Goal: Information Seeking & Learning: Learn about a topic

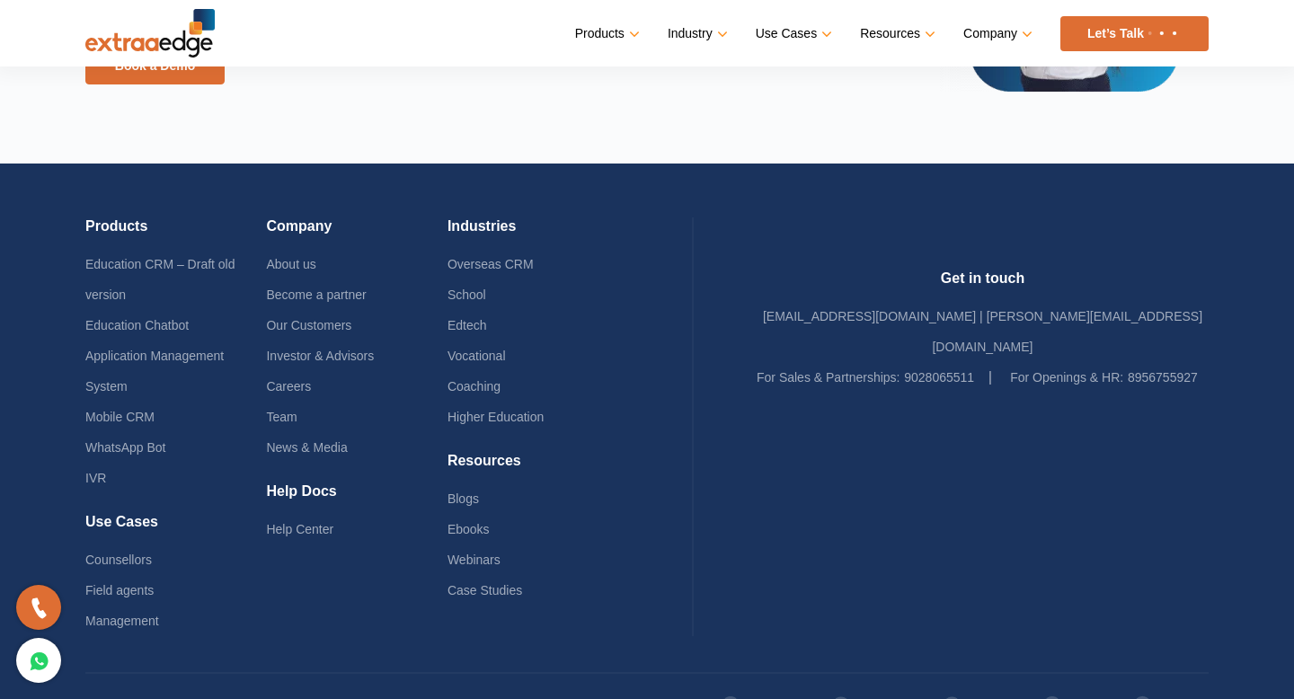
scroll to position [4373, 0]
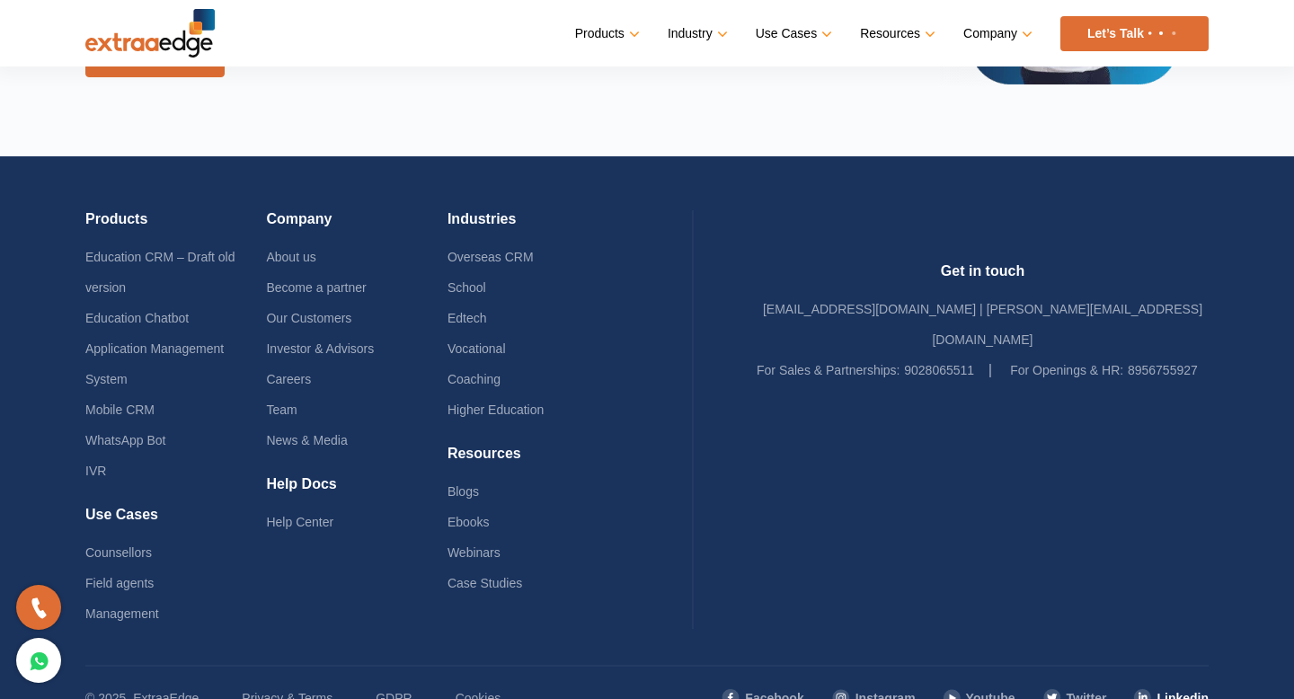
click at [1165, 683] on link "Linkedin" at bounding box center [1170, 698] width 75 height 31
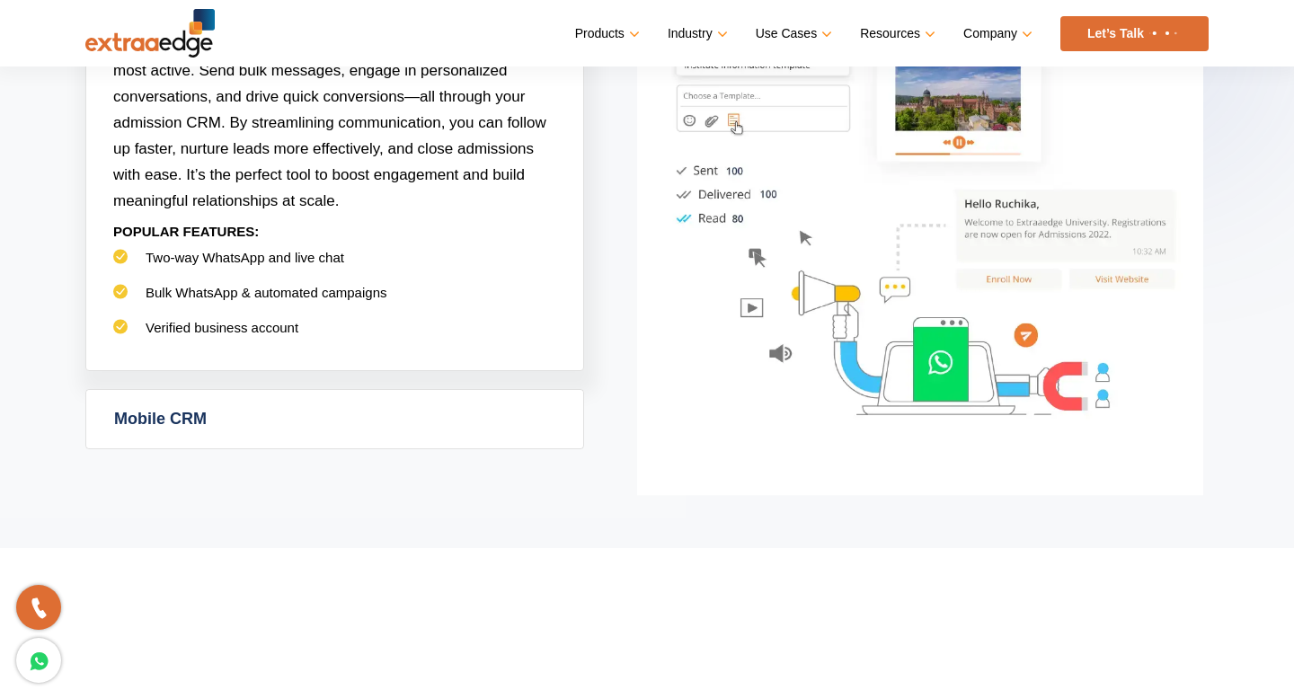
scroll to position [1278, 0]
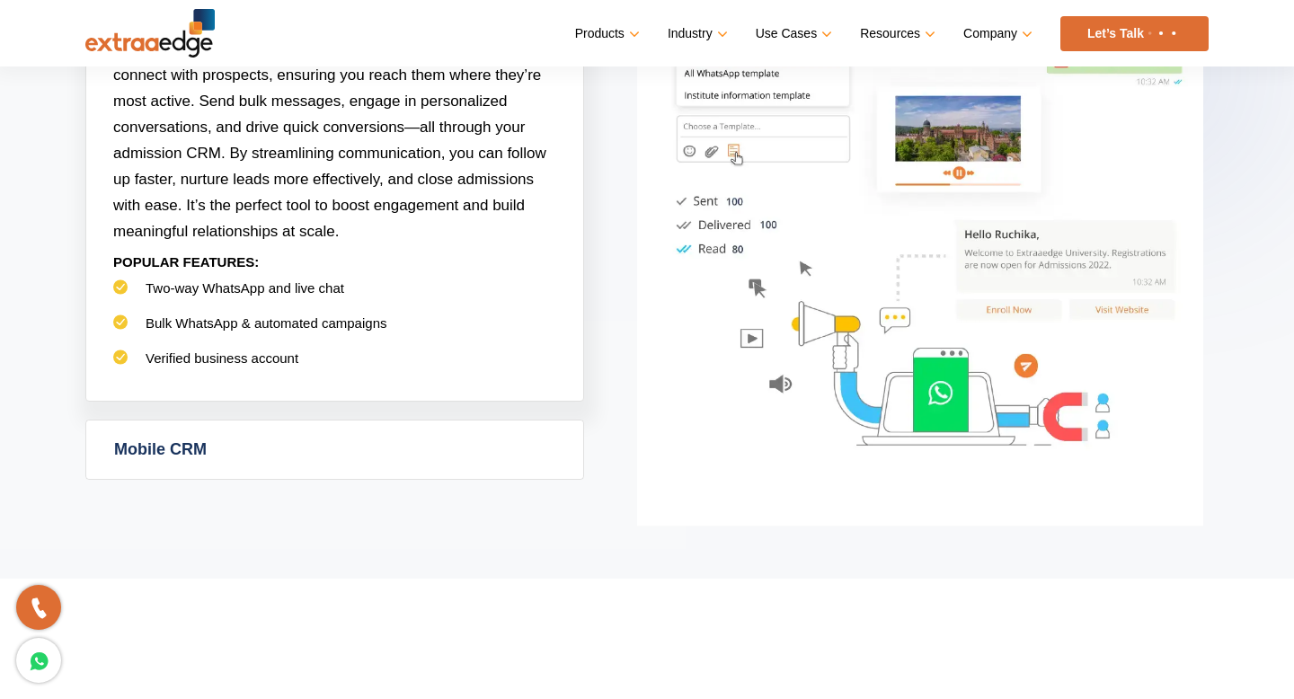
click at [1106, 29] on link "Let’s Talk" at bounding box center [1134, 33] width 148 height 35
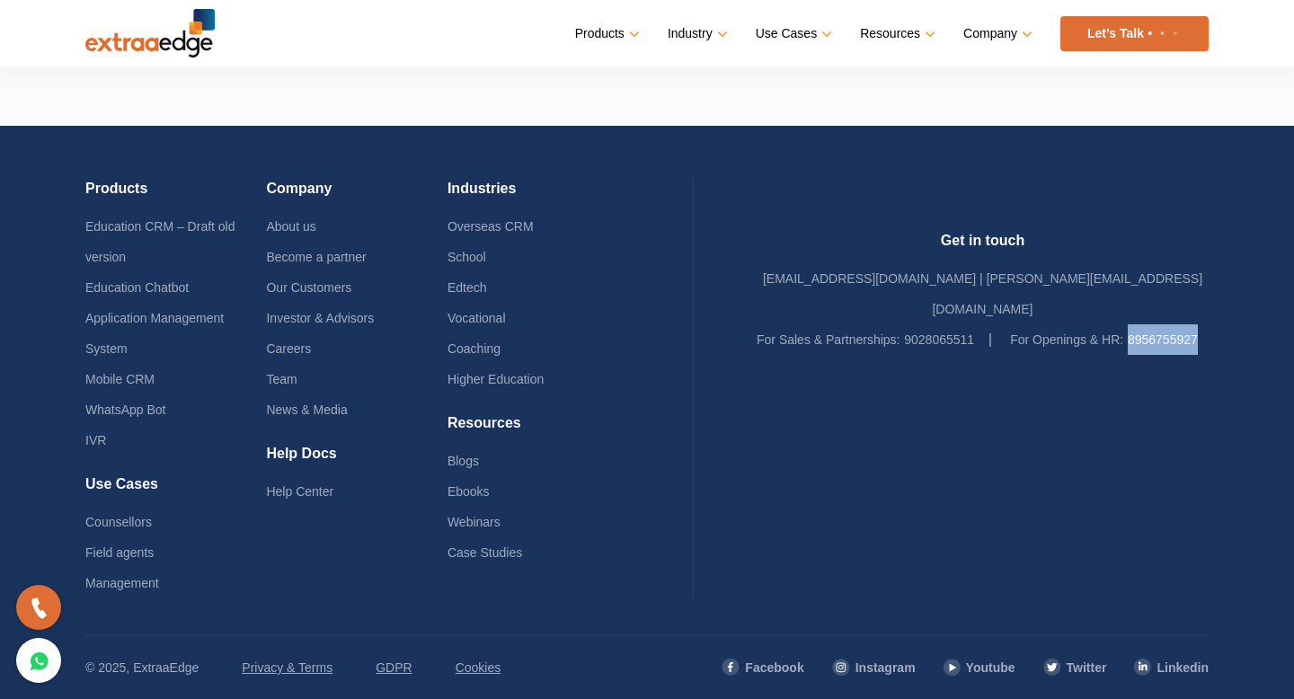
scroll to position [4297, 0]
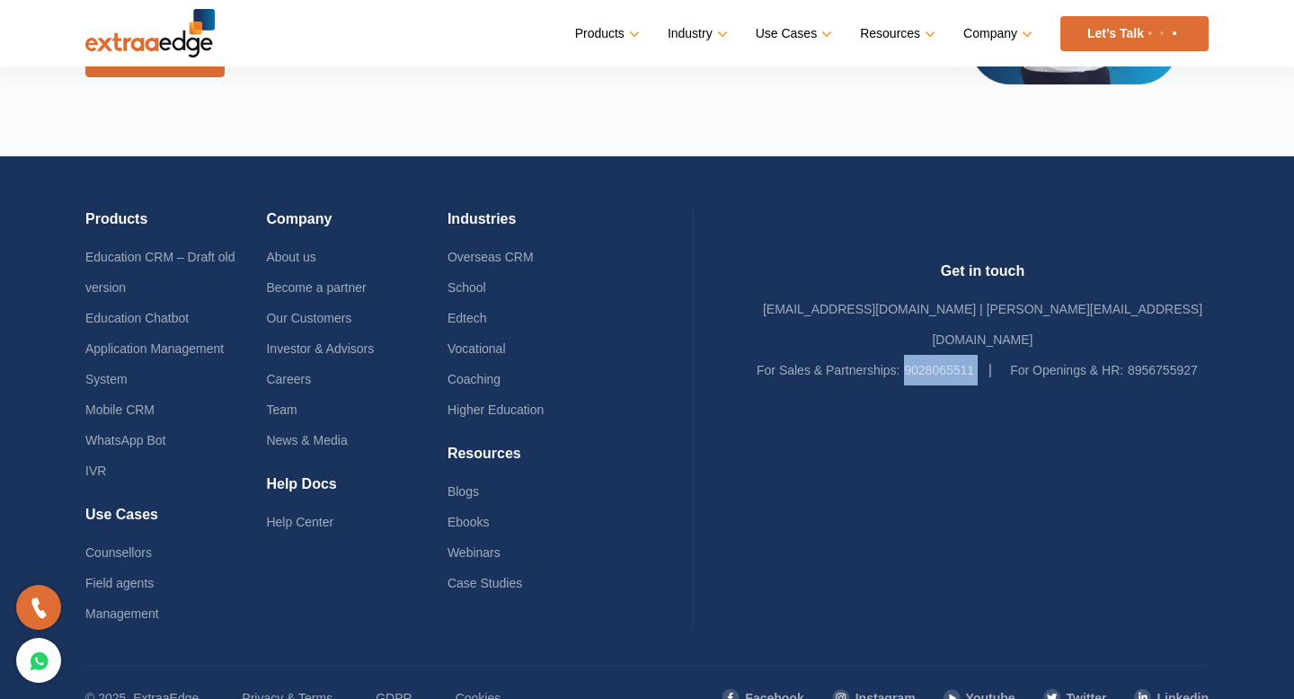
drag, startPoint x: 844, startPoint y: 343, endPoint x: 1045, endPoint y: 328, distance: 201.8
click at [1045, 355] on ul "For Sales & Partnerships: 9028065511 For Openings & HR: 8956755927" at bounding box center [982, 370] width 452 height 31
click at [873, 265] on h4 "Get in touch" at bounding box center [982, 277] width 452 height 31
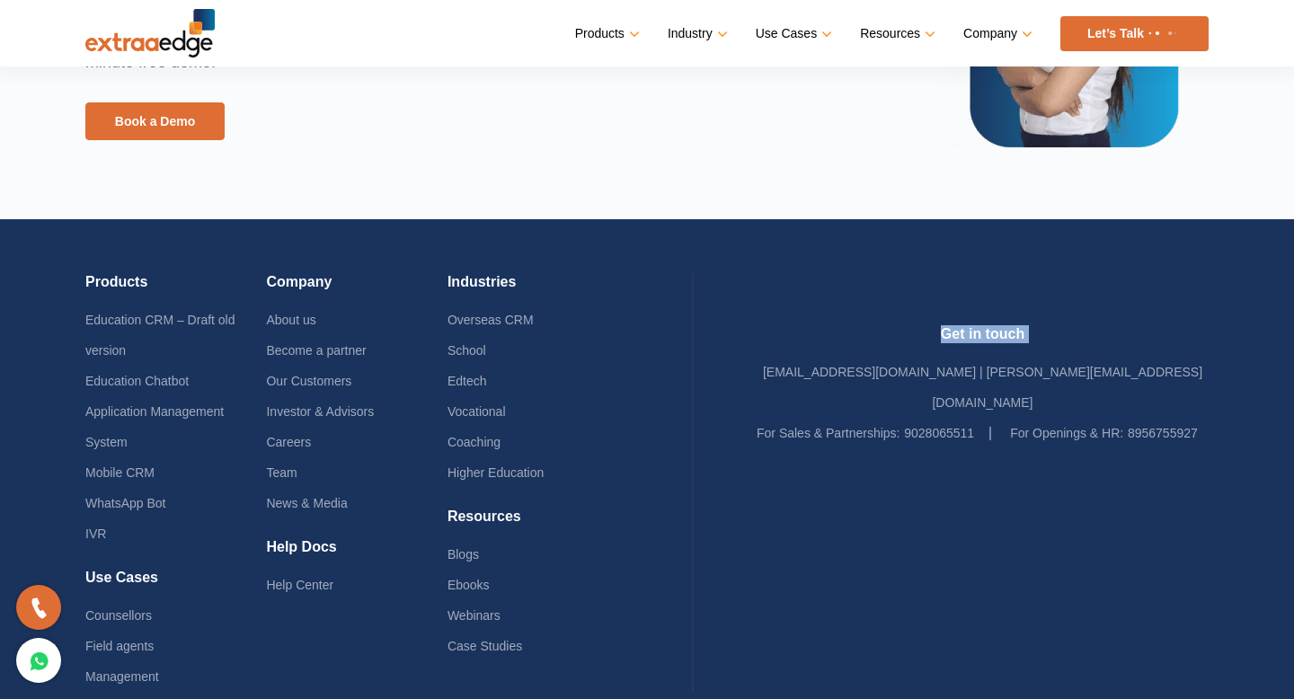
drag, startPoint x: 844, startPoint y: 291, endPoint x: 968, endPoint y: 300, distance: 124.3
click at [968, 300] on div "Products Education CRM – Draft old version Education Chatbot Application Manage…" at bounding box center [646, 473] width 1123 height 508
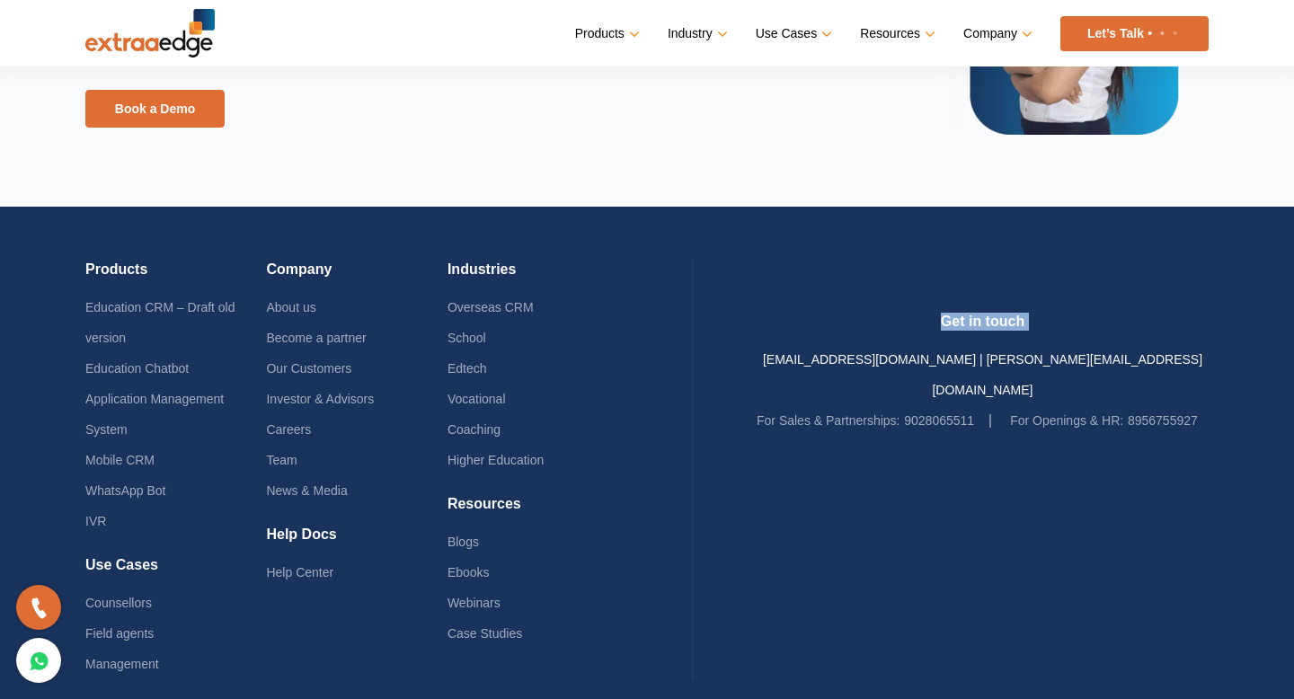
click at [913, 352] on link "[EMAIL_ADDRESS][DOMAIN_NAME] | [PERSON_NAME][EMAIL_ADDRESS][DOMAIN_NAME]" at bounding box center [982, 374] width 439 height 45
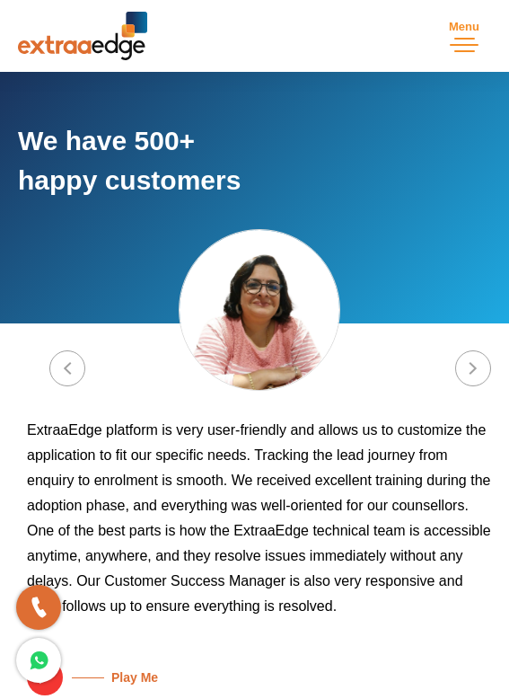
copy link "[EMAIL_ADDRESS][DOMAIN_NAME] | [PERSON_NAME][EMAIL_ADDRESS][DOMAIN_NAME]"
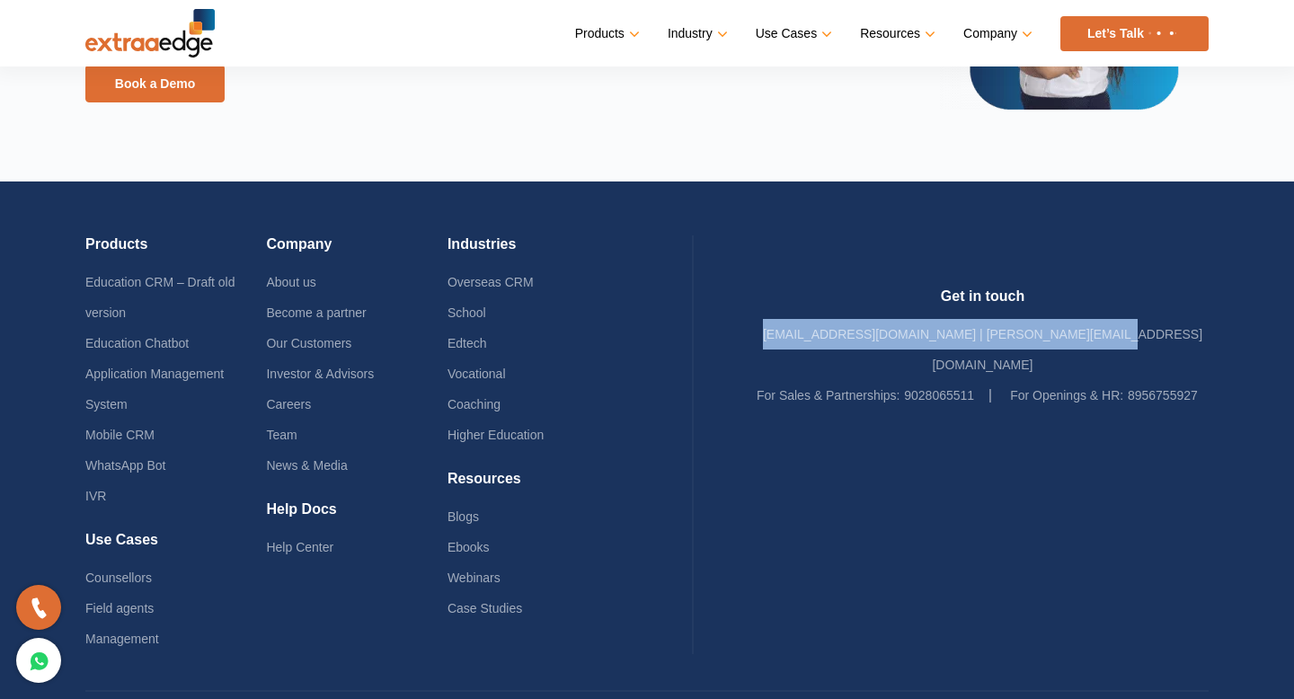
scroll to position [4336, 0]
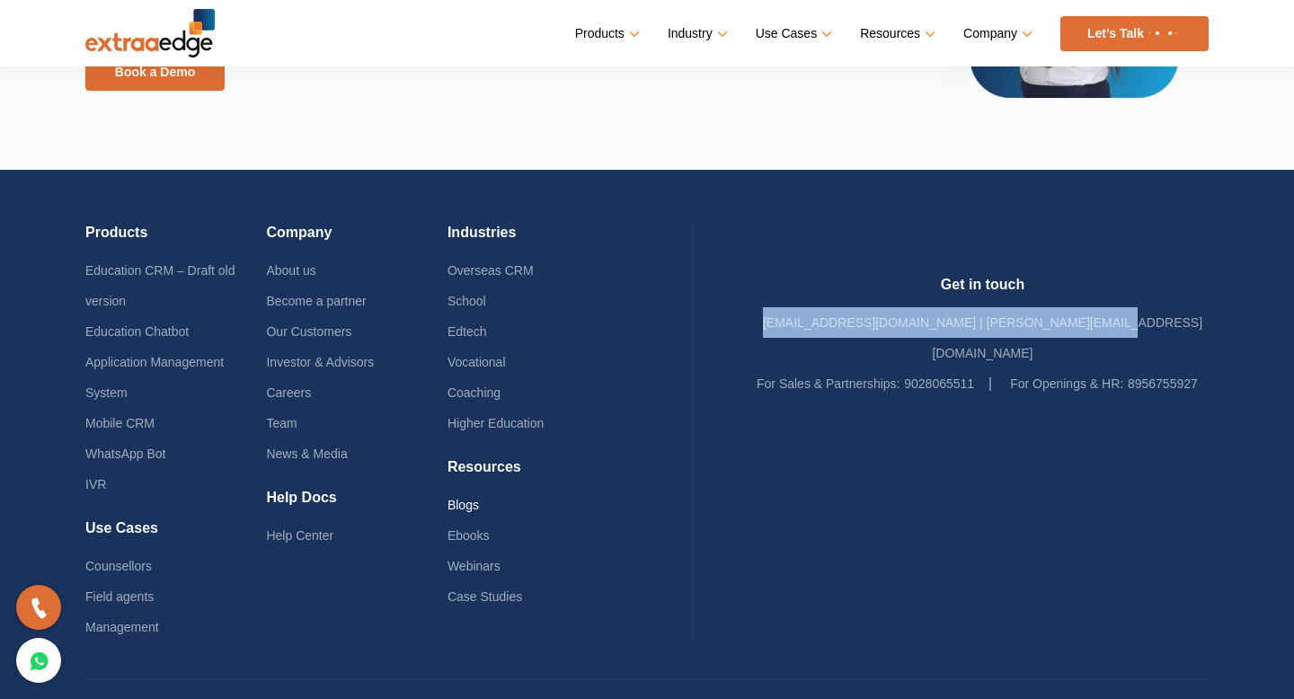
click at [479, 503] on link "Blogs" at bounding box center [462, 505] width 31 height 14
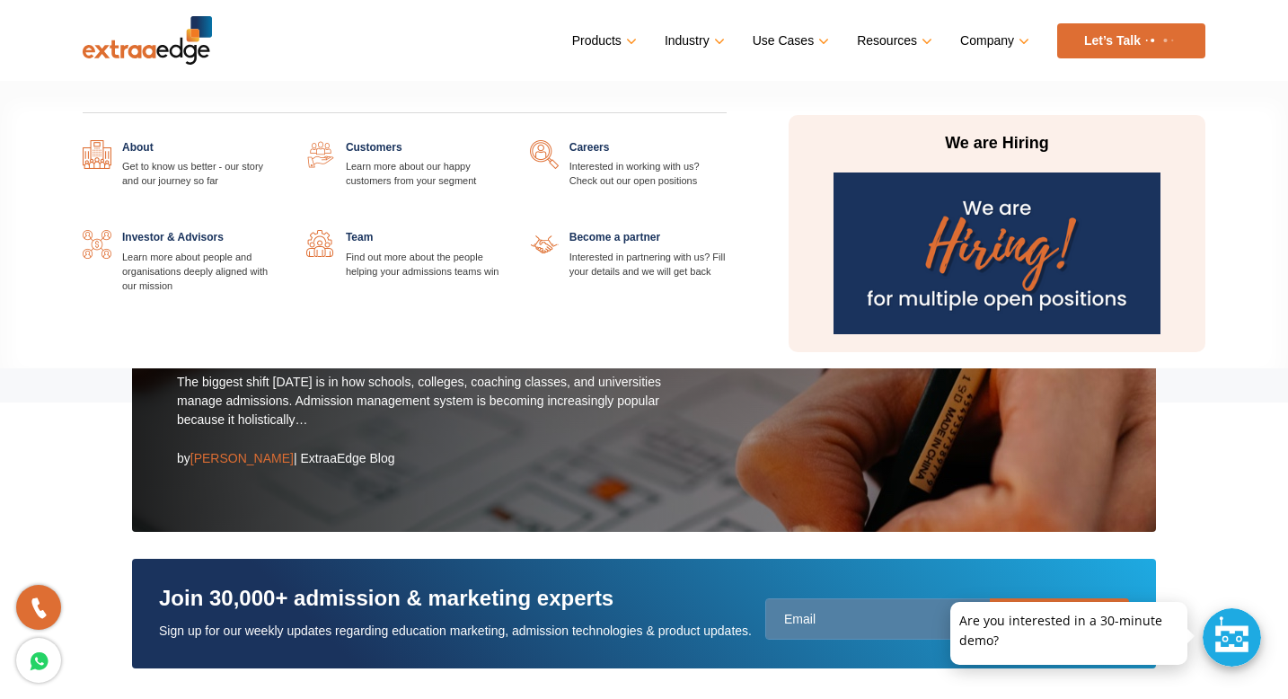
click at [503, 230] on link at bounding box center [503, 230] width 0 height 0
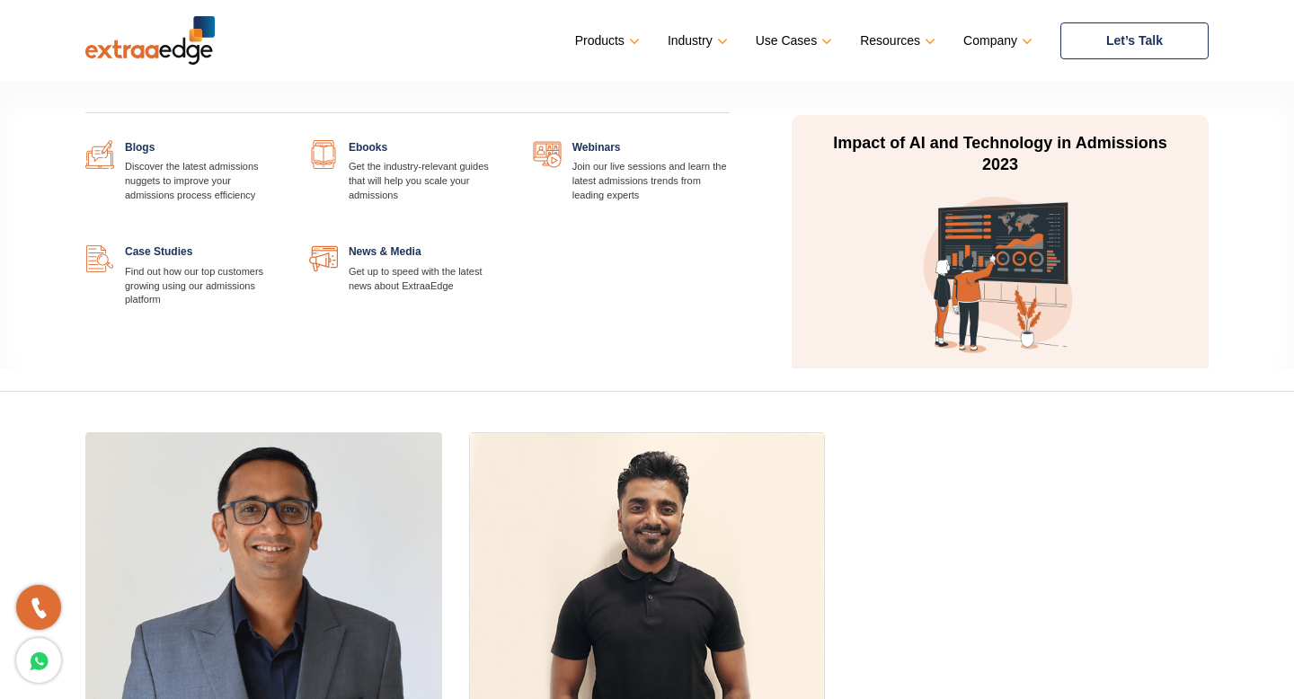
click at [282, 140] on link at bounding box center [282, 140] width 0 height 0
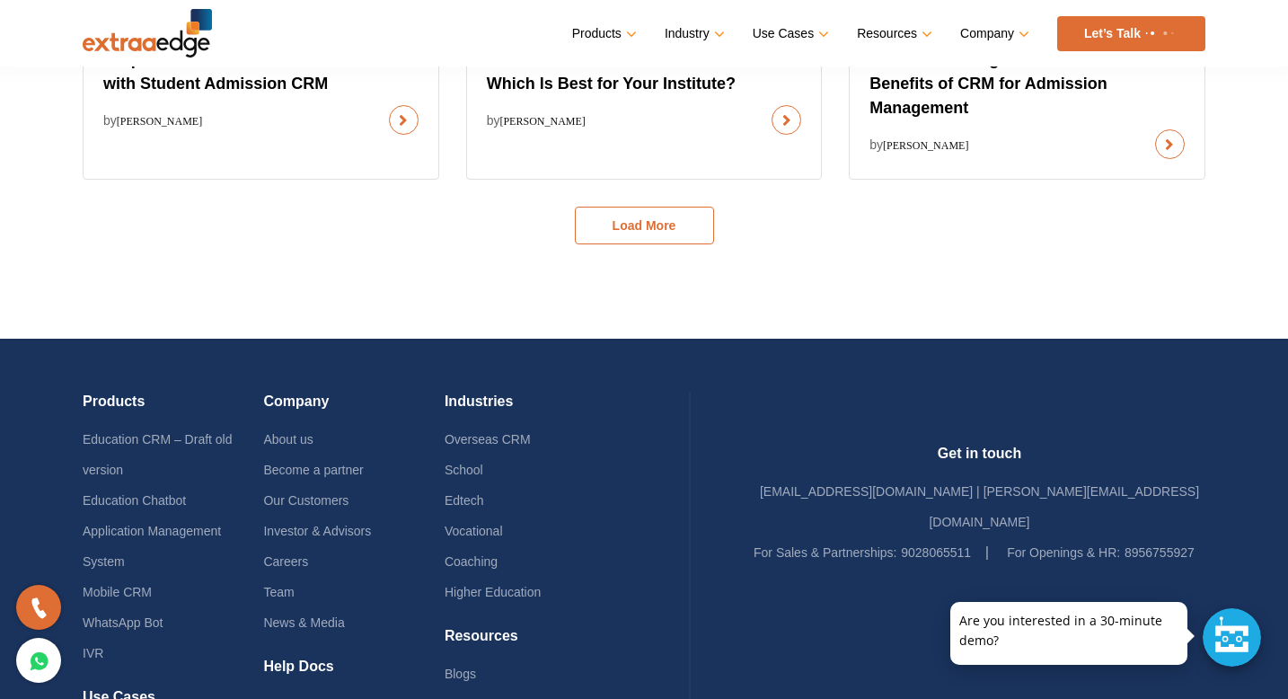
scroll to position [1296, 0]
click at [623, 225] on button "Load More" at bounding box center [644, 225] width 139 height 38
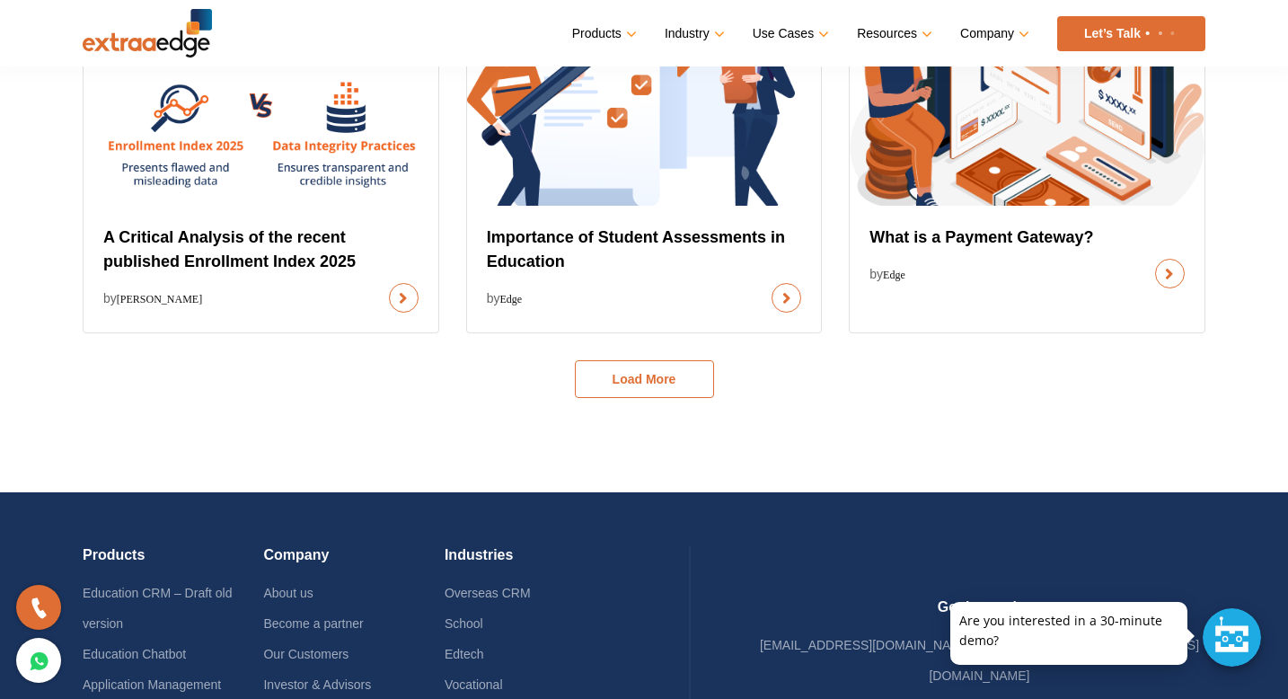
scroll to position [1888, 0]
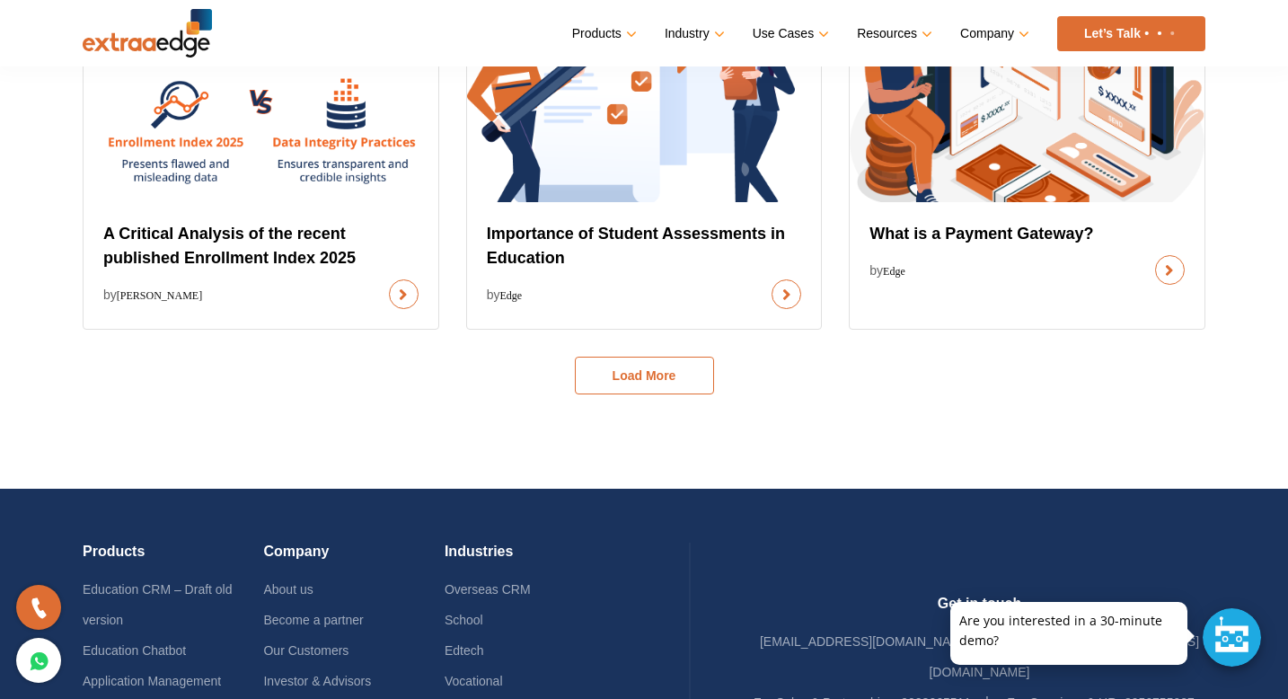
click at [614, 363] on button "Load More" at bounding box center [644, 376] width 139 height 38
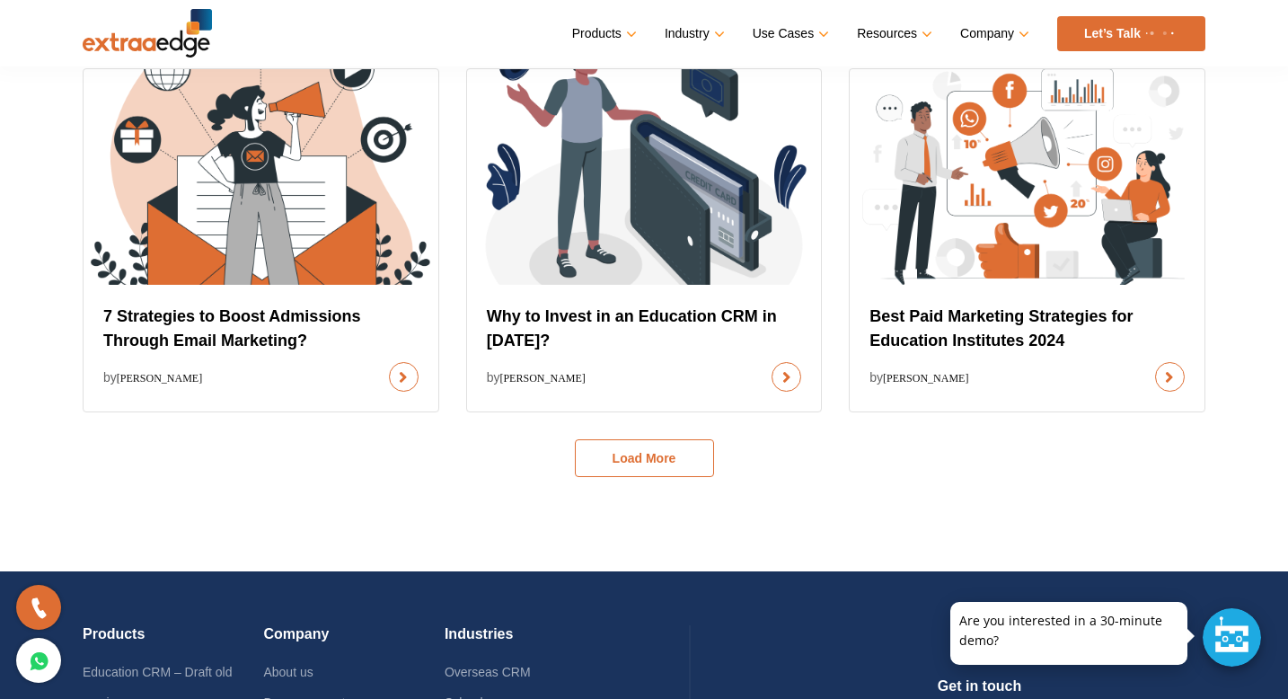
scroll to position [2548, 0]
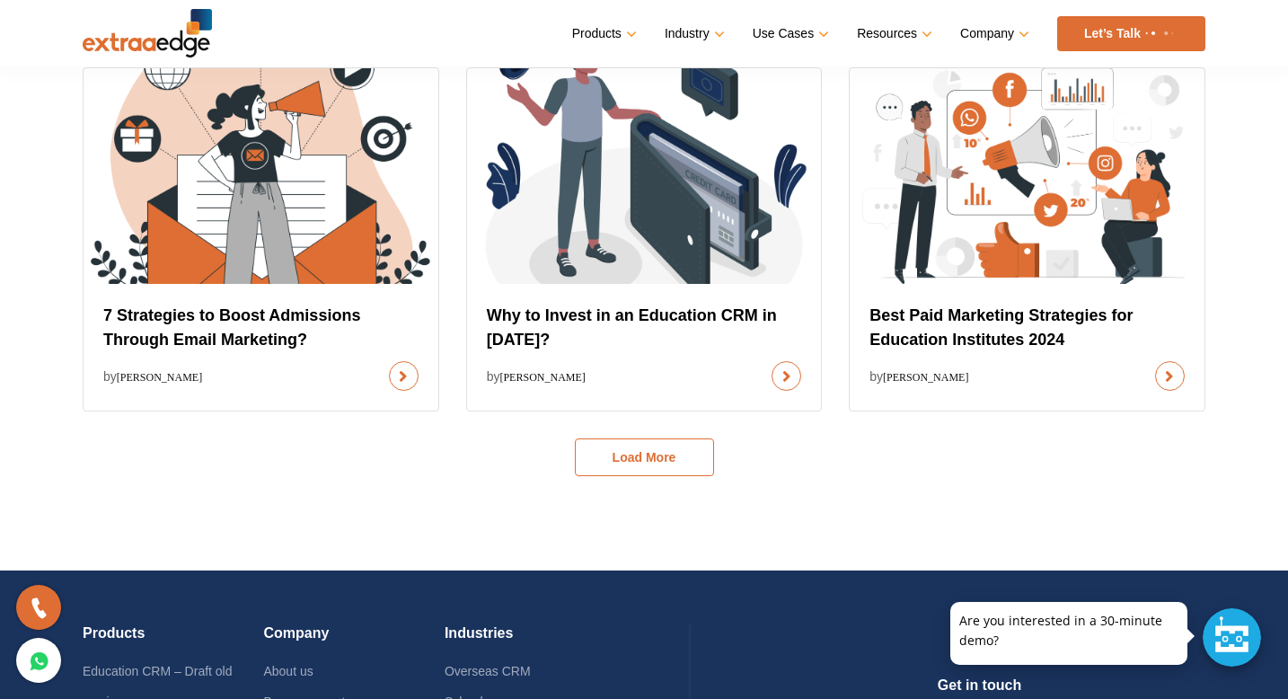
click at [624, 449] on button "Load More" at bounding box center [644, 457] width 139 height 38
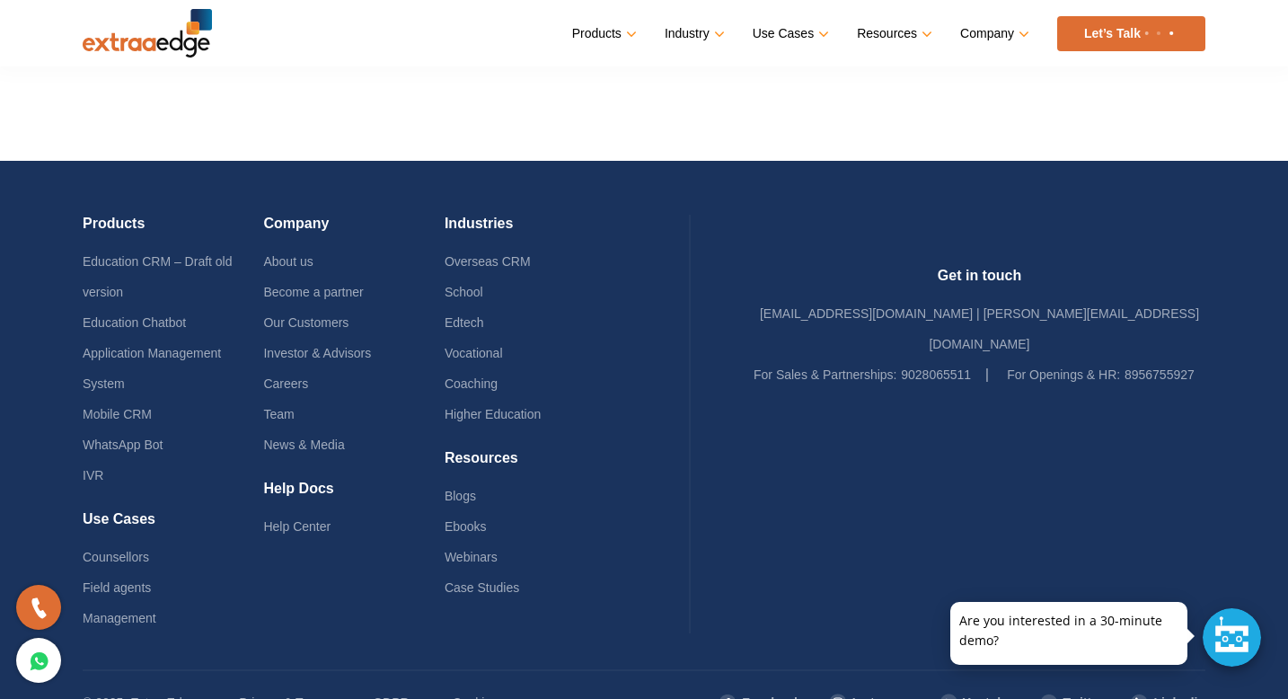
scroll to position [3704, 0]
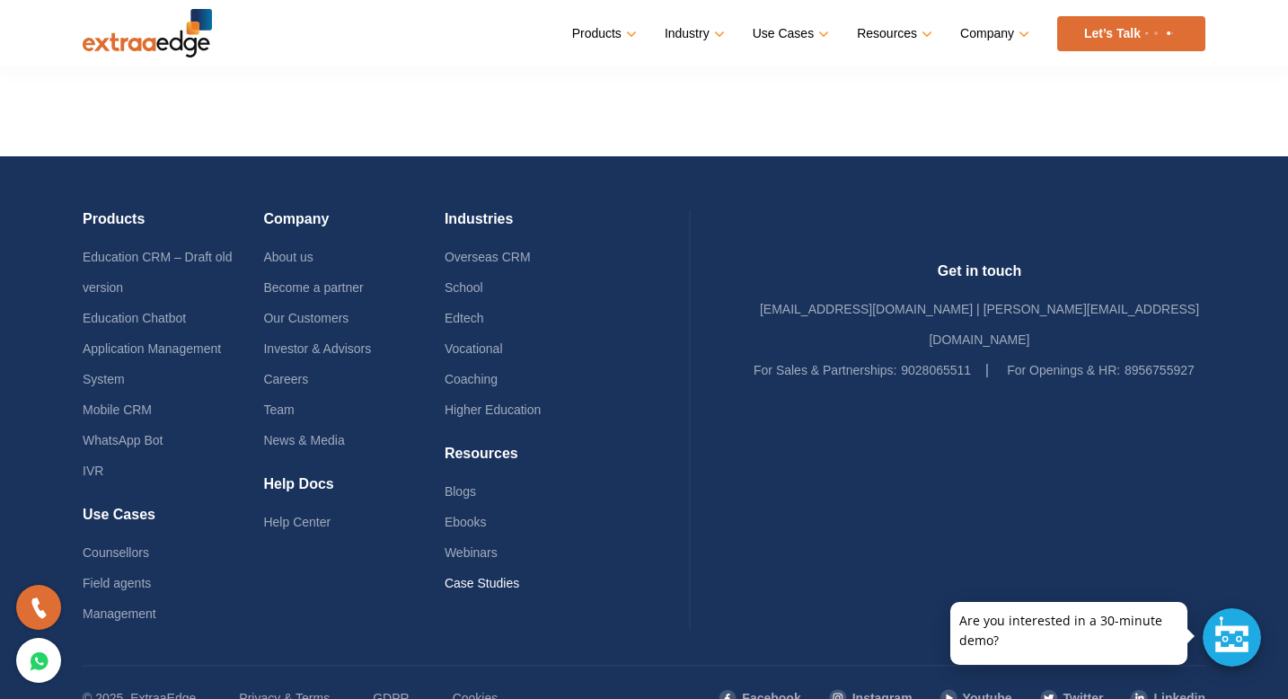
click at [519, 587] on link "Case Studies" at bounding box center [482, 583] width 75 height 14
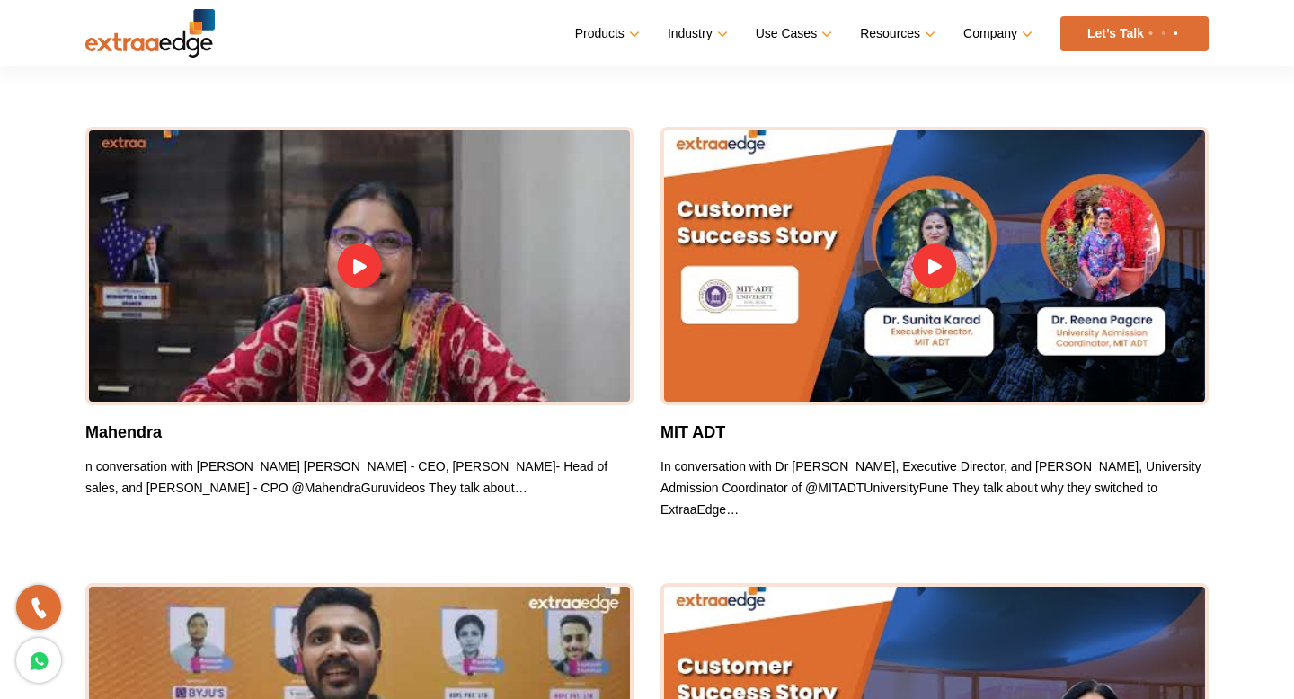
scroll to position [7666, 0]
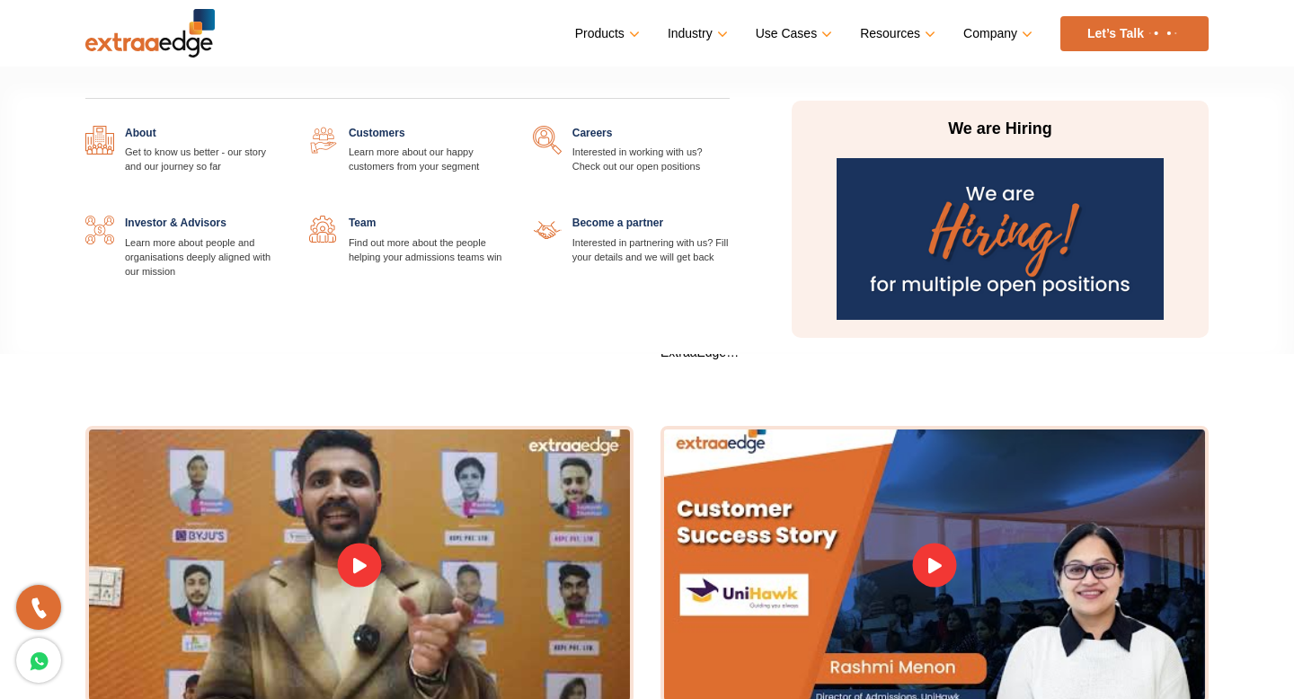
click at [282, 126] on link at bounding box center [282, 126] width 0 height 0
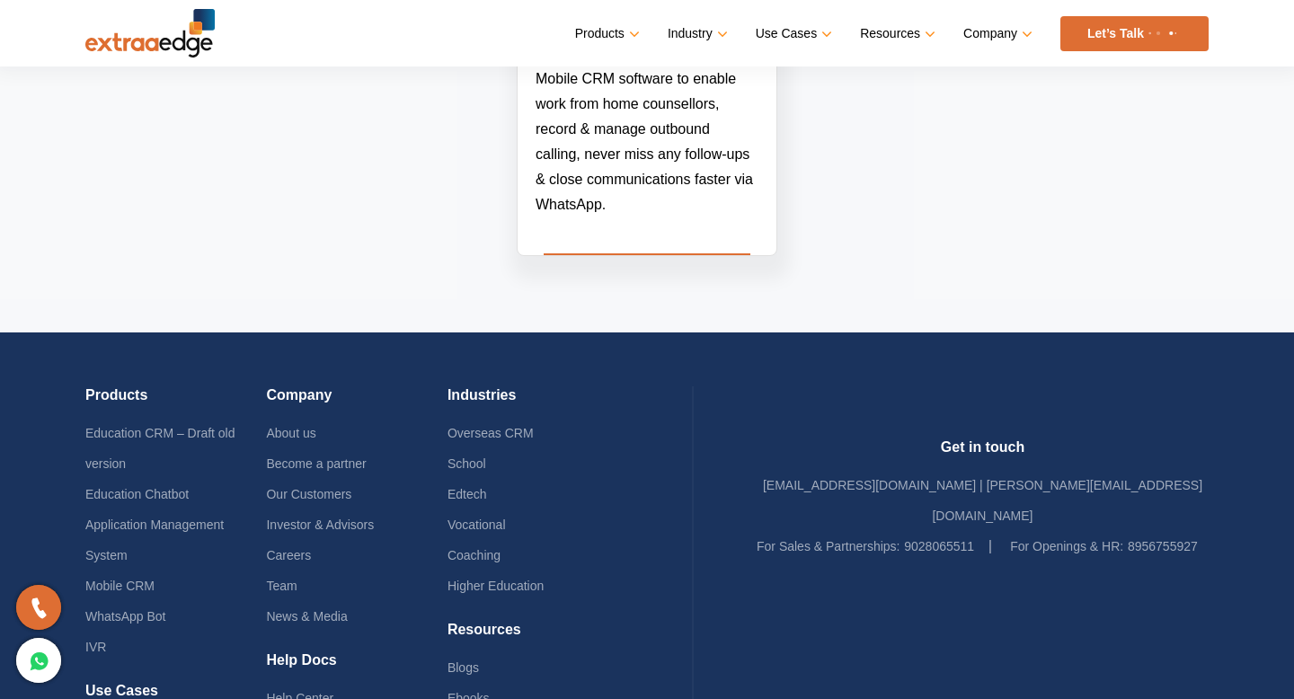
scroll to position [3959, 0]
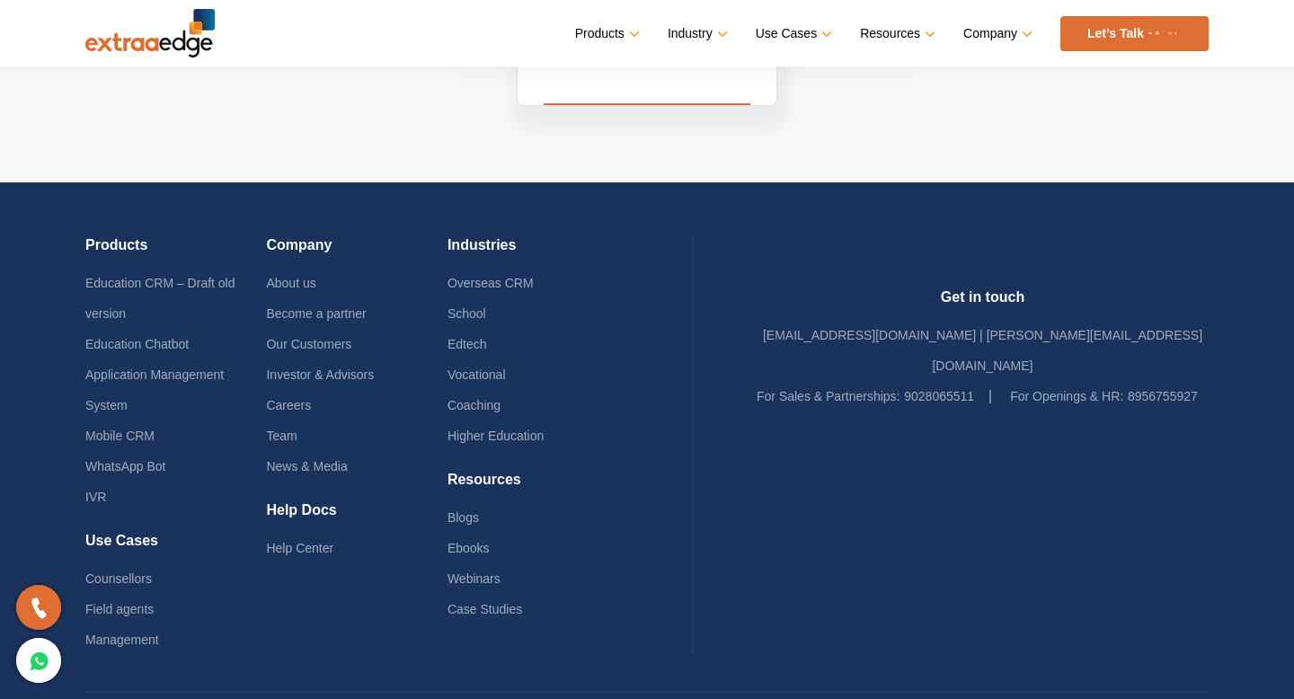
click at [311, 398] on link "Careers" at bounding box center [288, 405] width 45 height 14
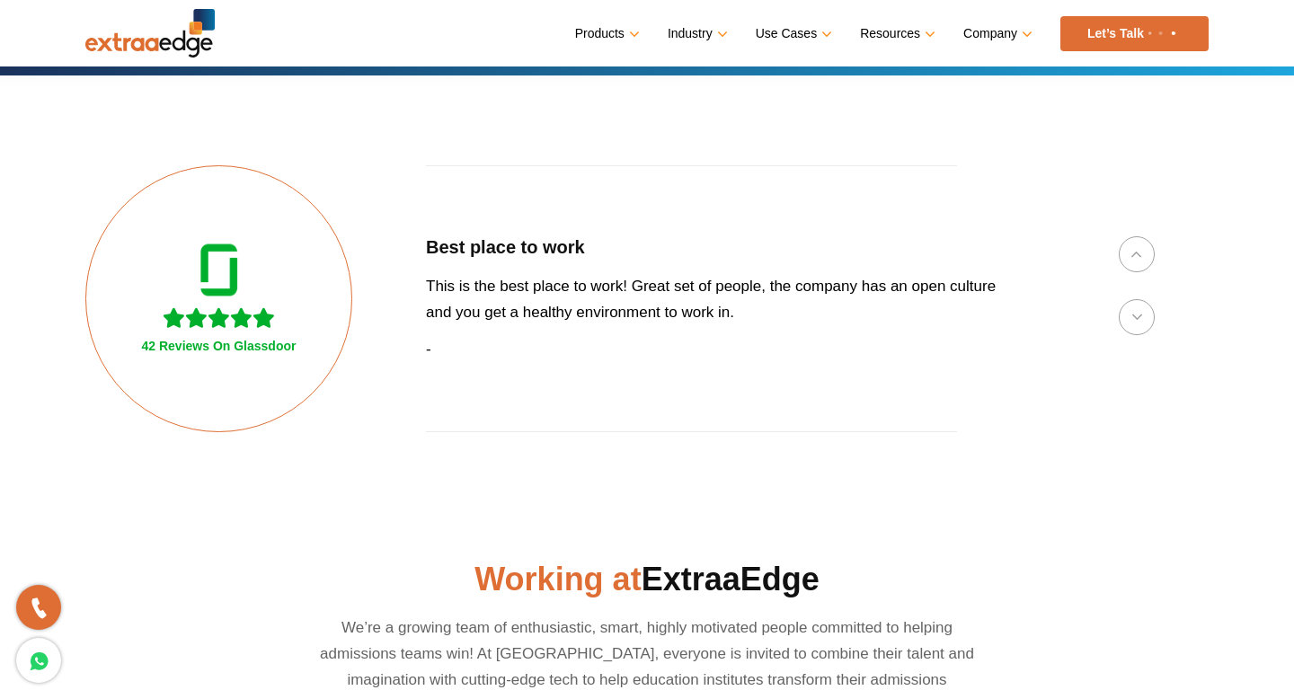
scroll to position [408, 0]
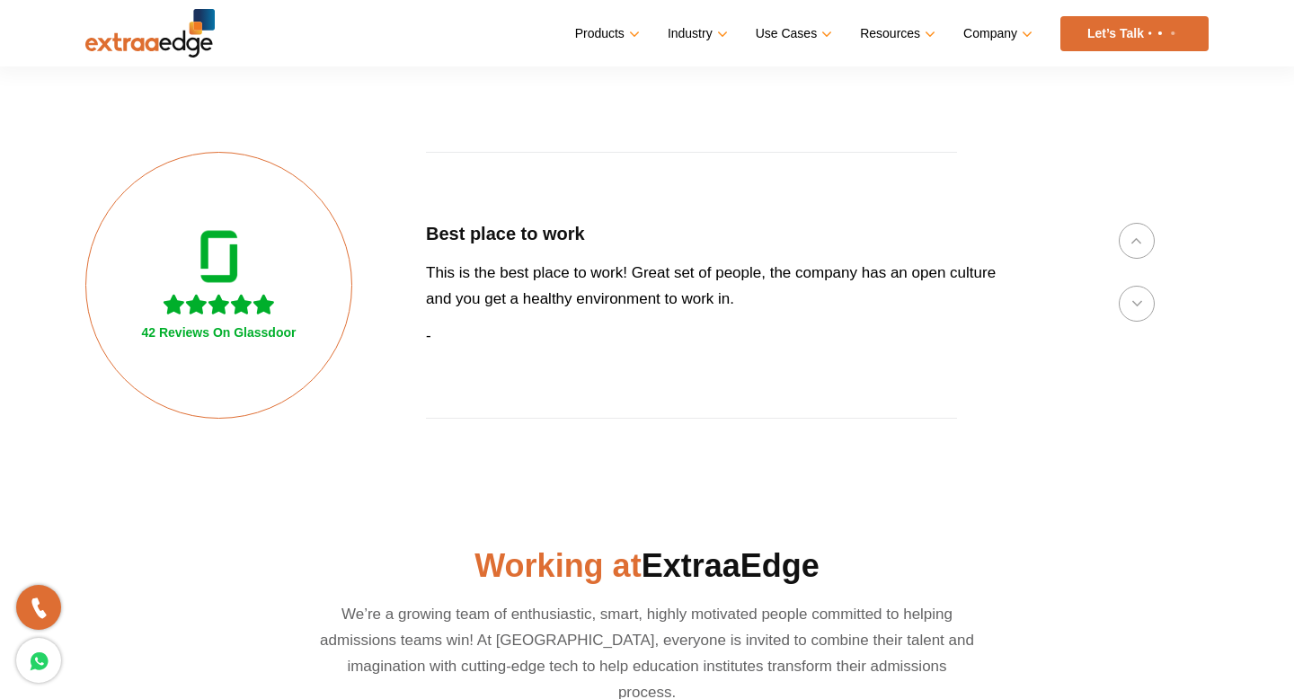
click at [181, 347] on div "42 Reviews On Glassdoor" at bounding box center [218, 285] width 267 height 267
click at [1145, 249] on button "Previous" at bounding box center [1136, 241] width 36 height 36
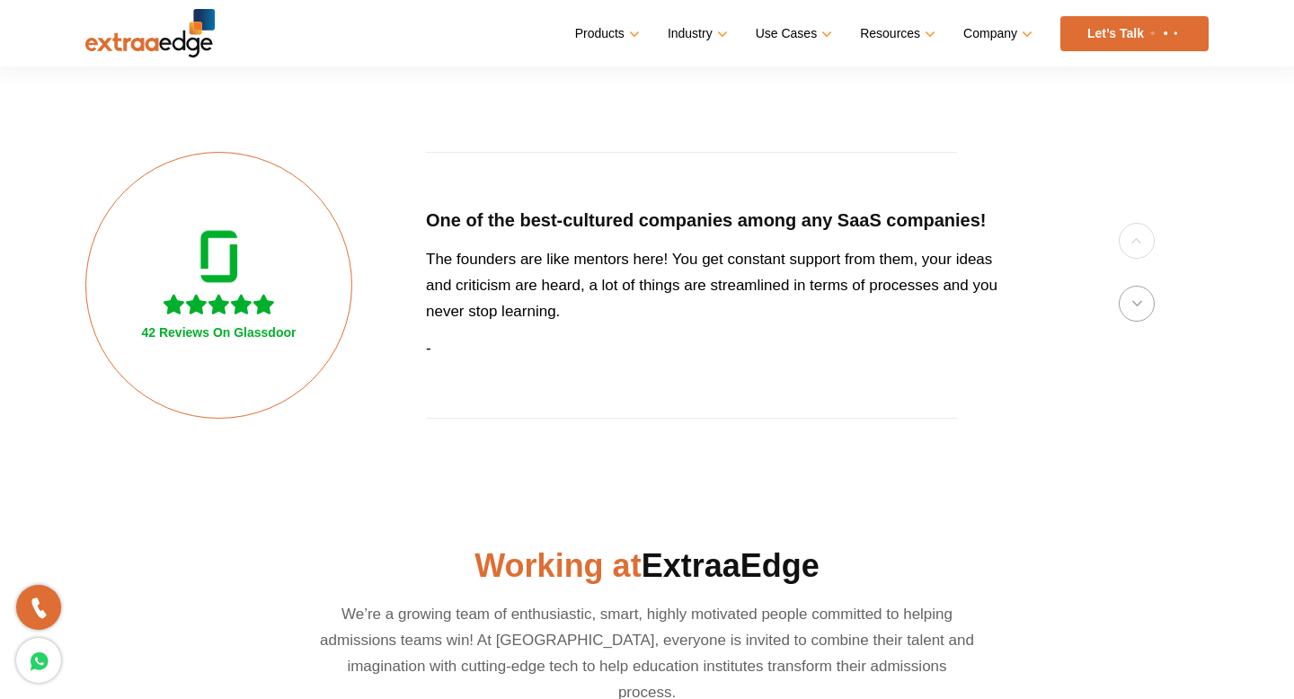
click at [301, 339] on div "42 Reviews On Glassdoor" at bounding box center [218, 285] width 267 height 267
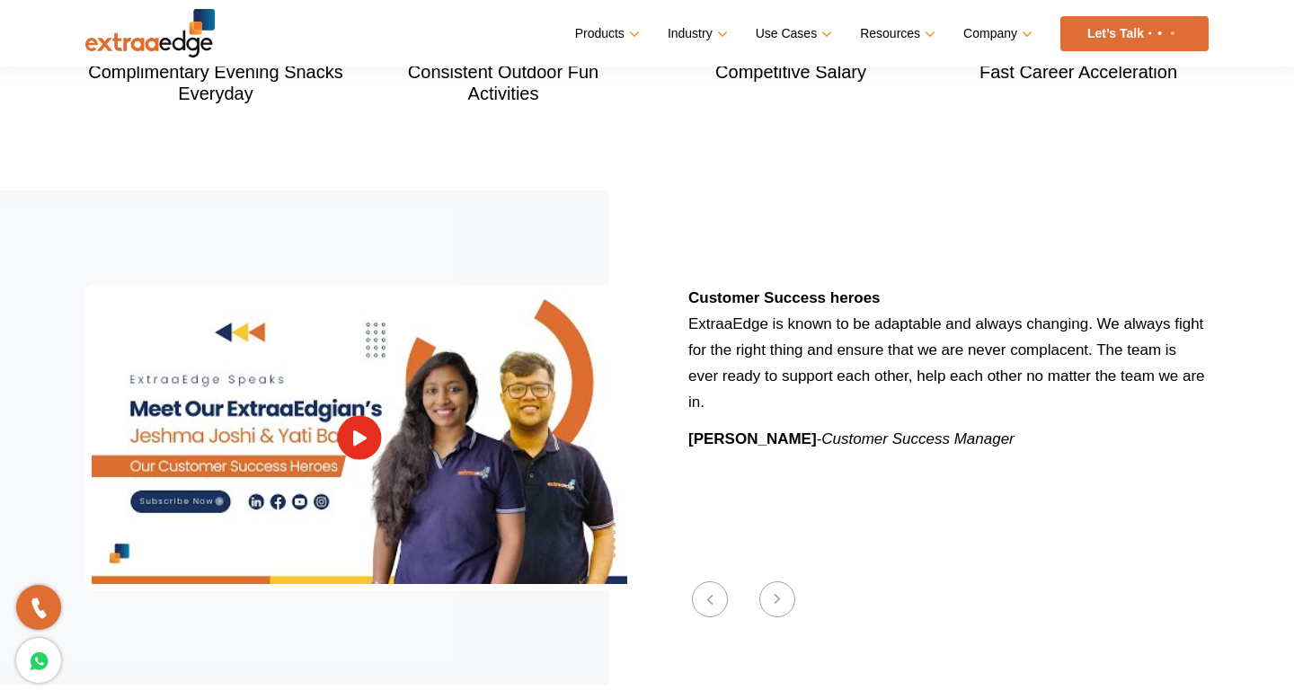
scroll to position [2075, 0]
click at [349, 415] on link at bounding box center [360, 437] width 44 height 44
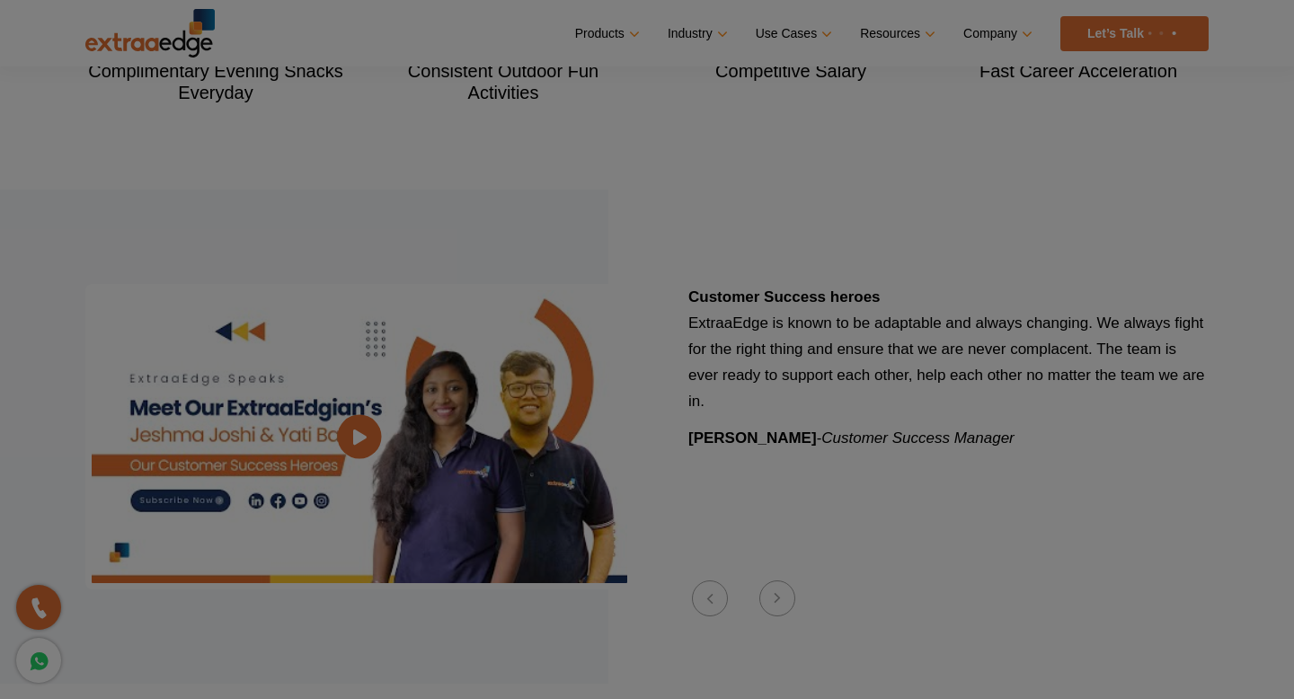
click at [360, 403] on body "Menu Close Products Education CRM Streamline your entire admissions process on …" at bounding box center [647, 142] width 1294 height 4434
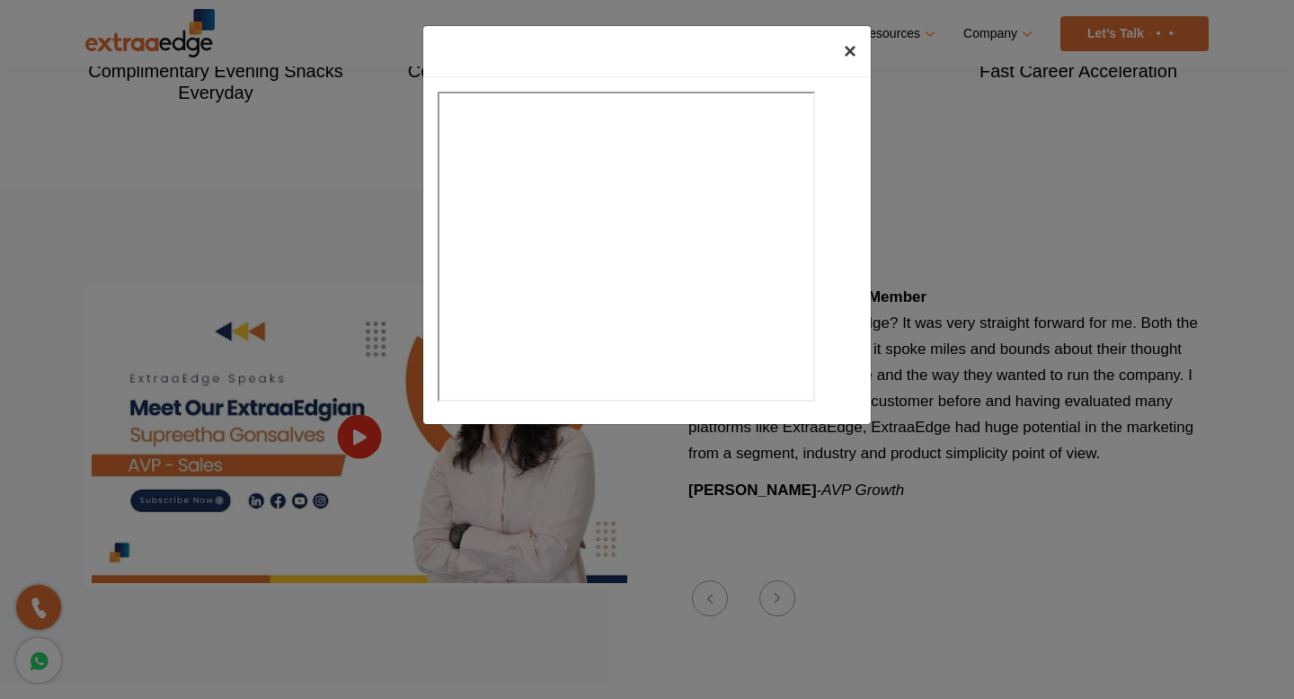
click at [848, 52] on span "×" at bounding box center [850, 51] width 13 height 24
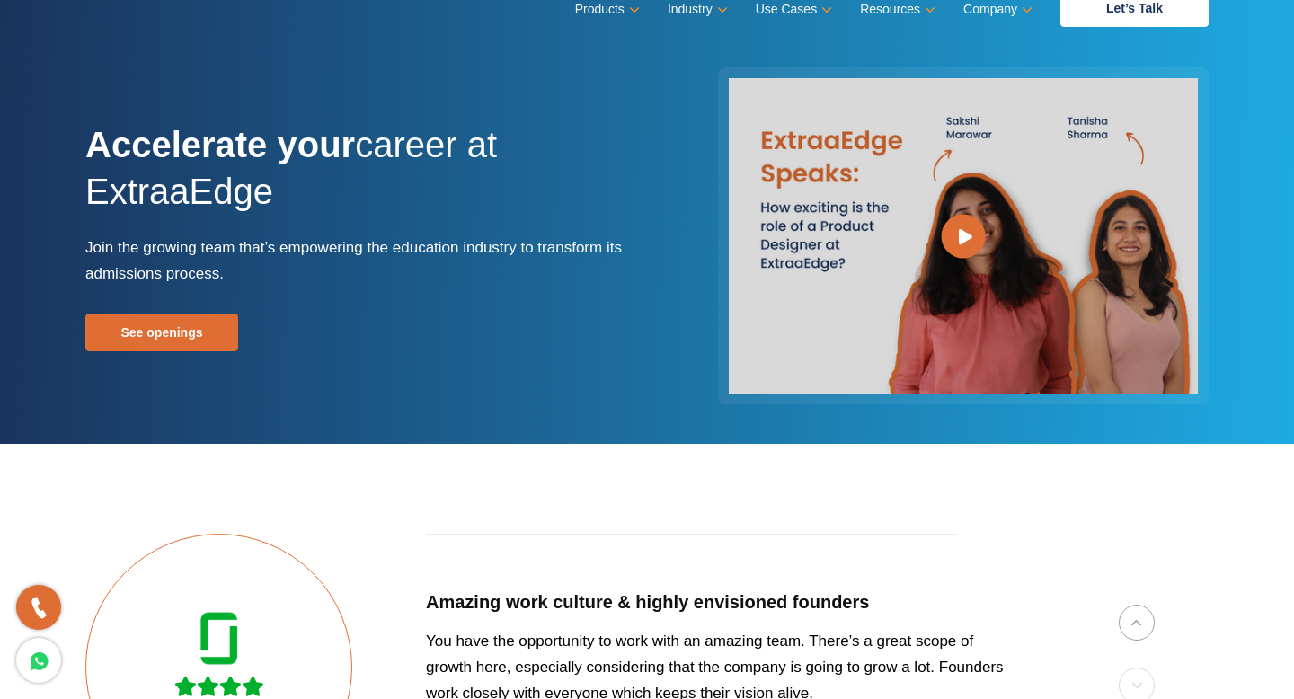
scroll to position [0, 0]
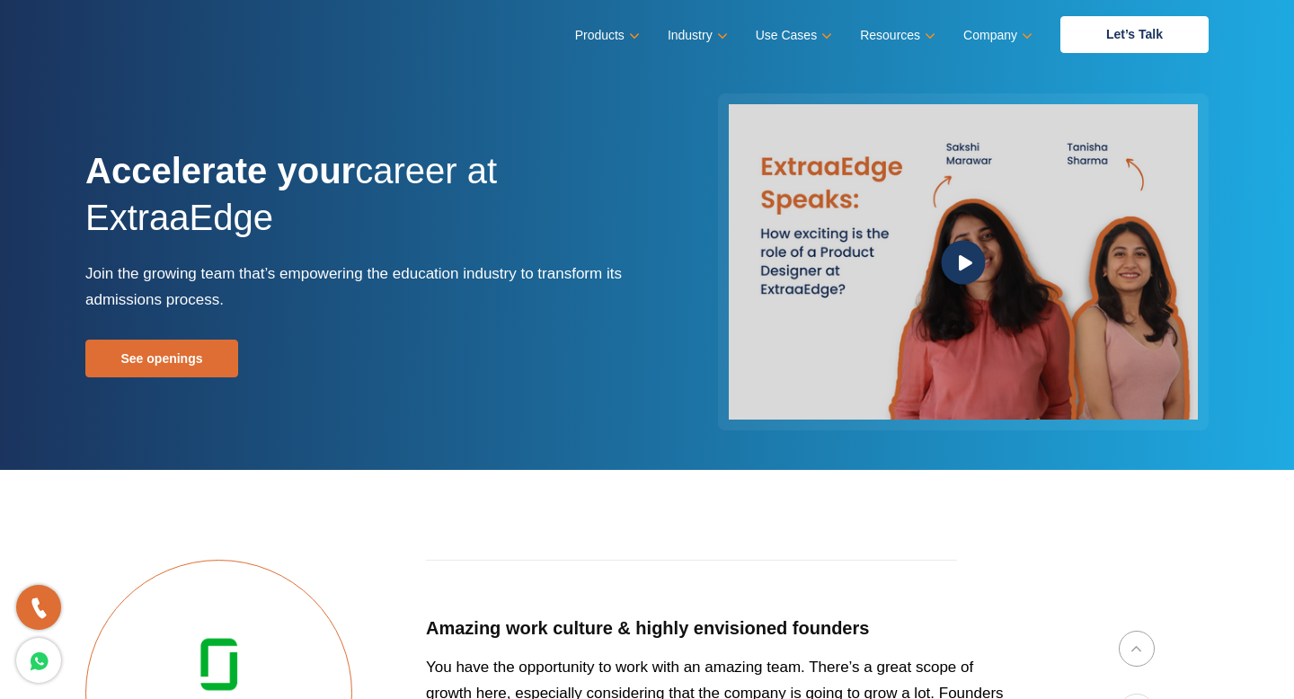
click at [968, 261] on icon at bounding box center [965, 261] width 13 height 15
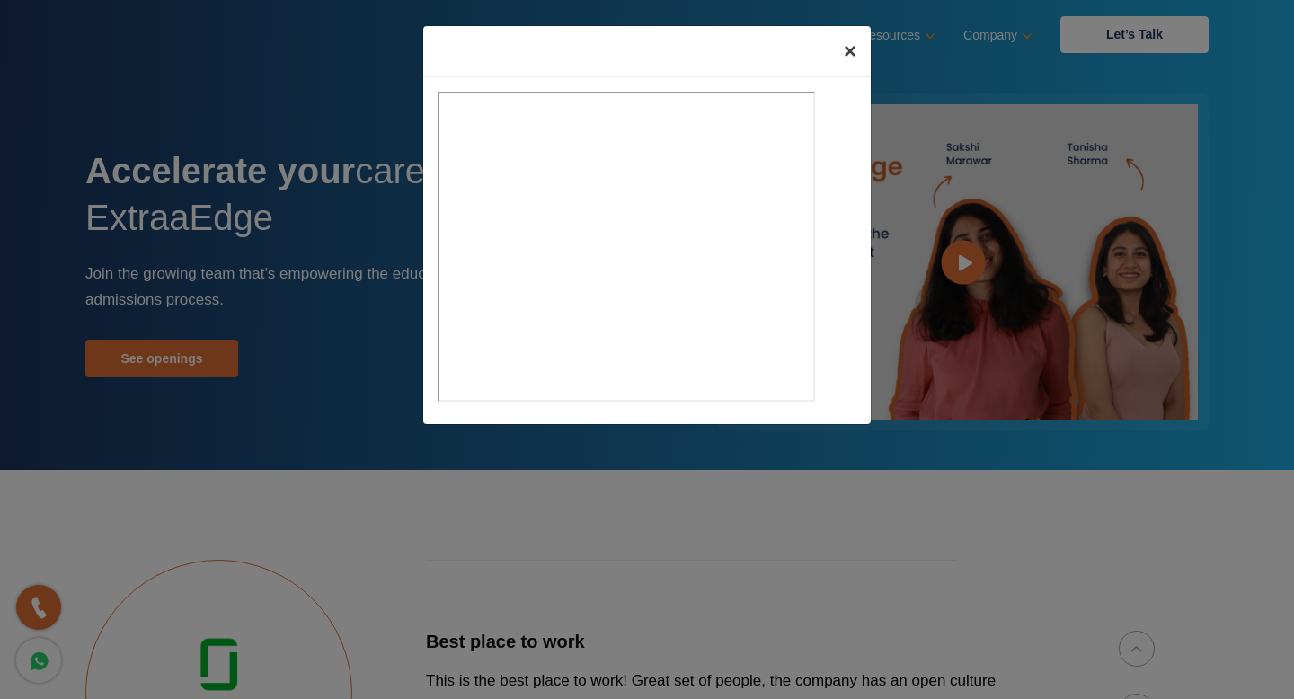
click at [853, 55] on span "×" at bounding box center [850, 51] width 13 height 24
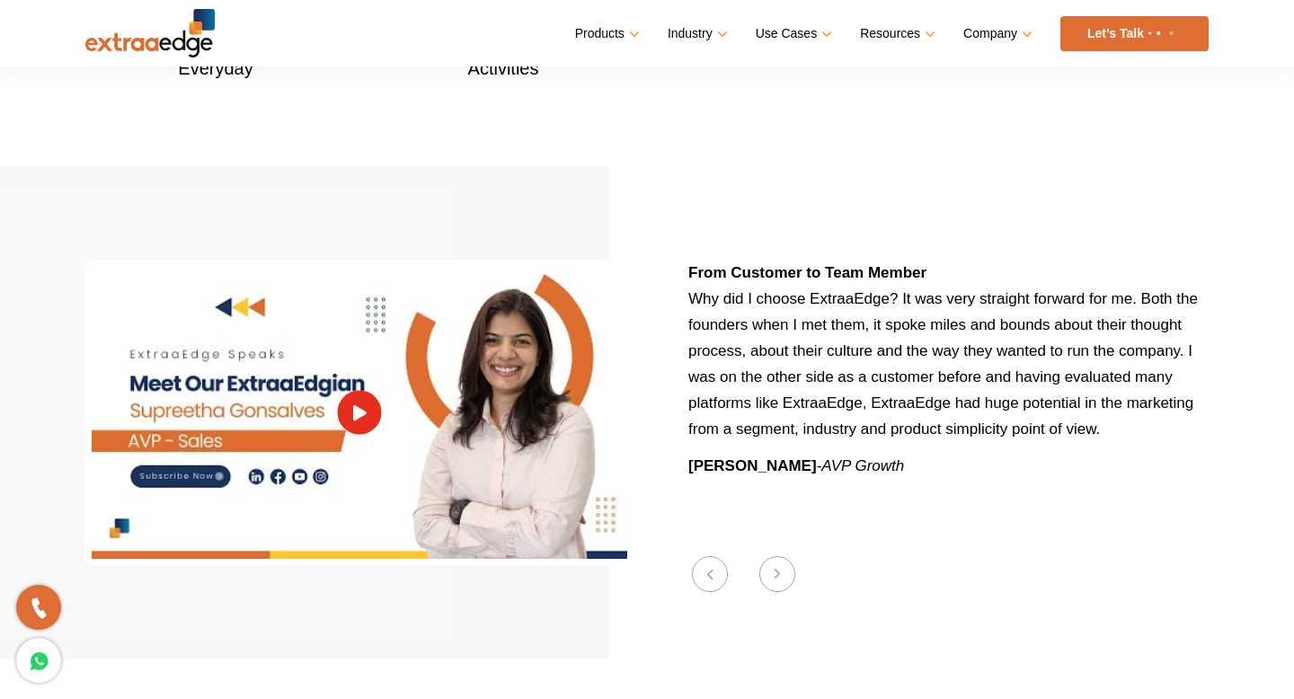
scroll to position [2182, 0]
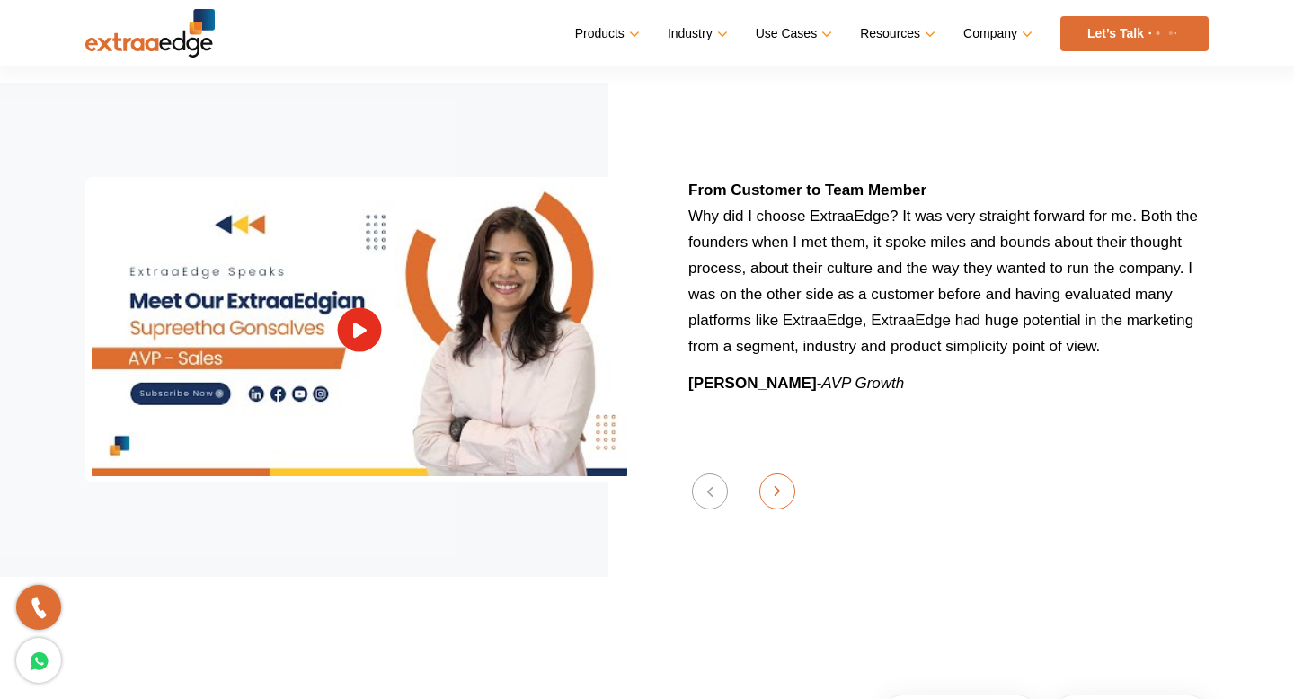
click at [781, 473] on button "Next" at bounding box center [777, 491] width 36 height 36
click at [782, 473] on button "Next" at bounding box center [777, 491] width 36 height 36
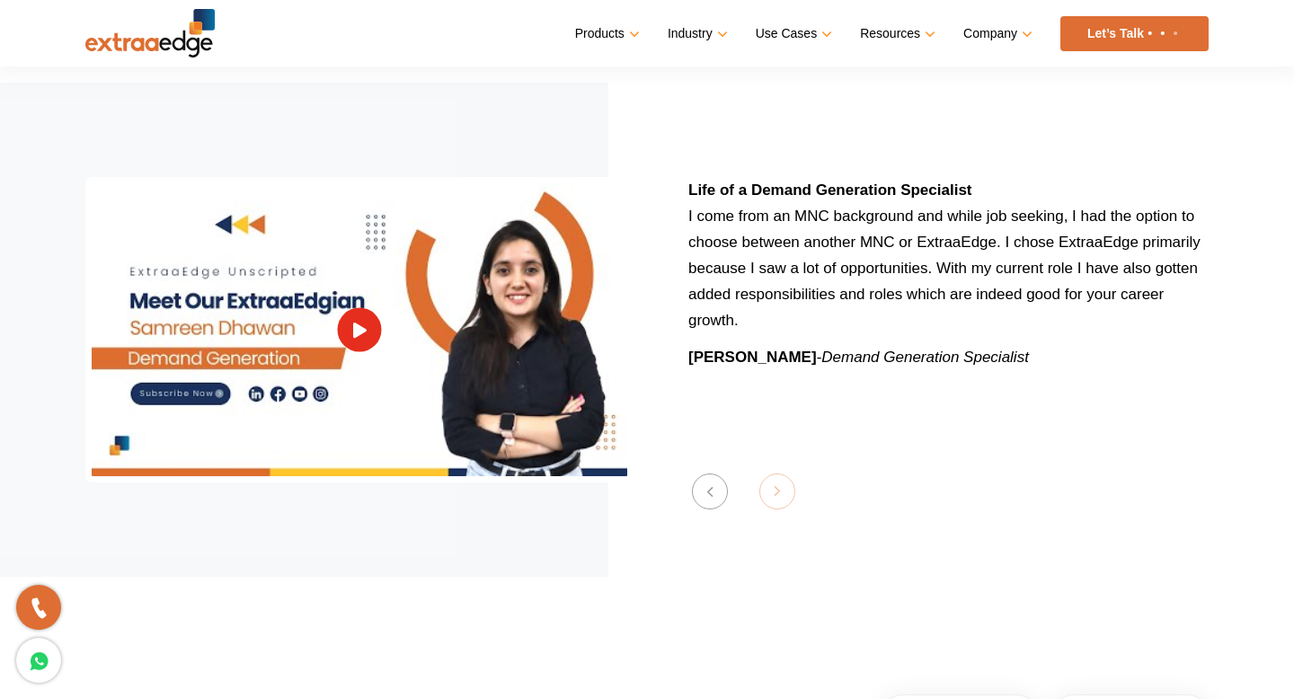
click at [782, 470] on section "Previous Wearing multiple hats at ExtraaEdge At ExtraaEdge, your past experienc…" at bounding box center [647, 330] width 1294 height 494
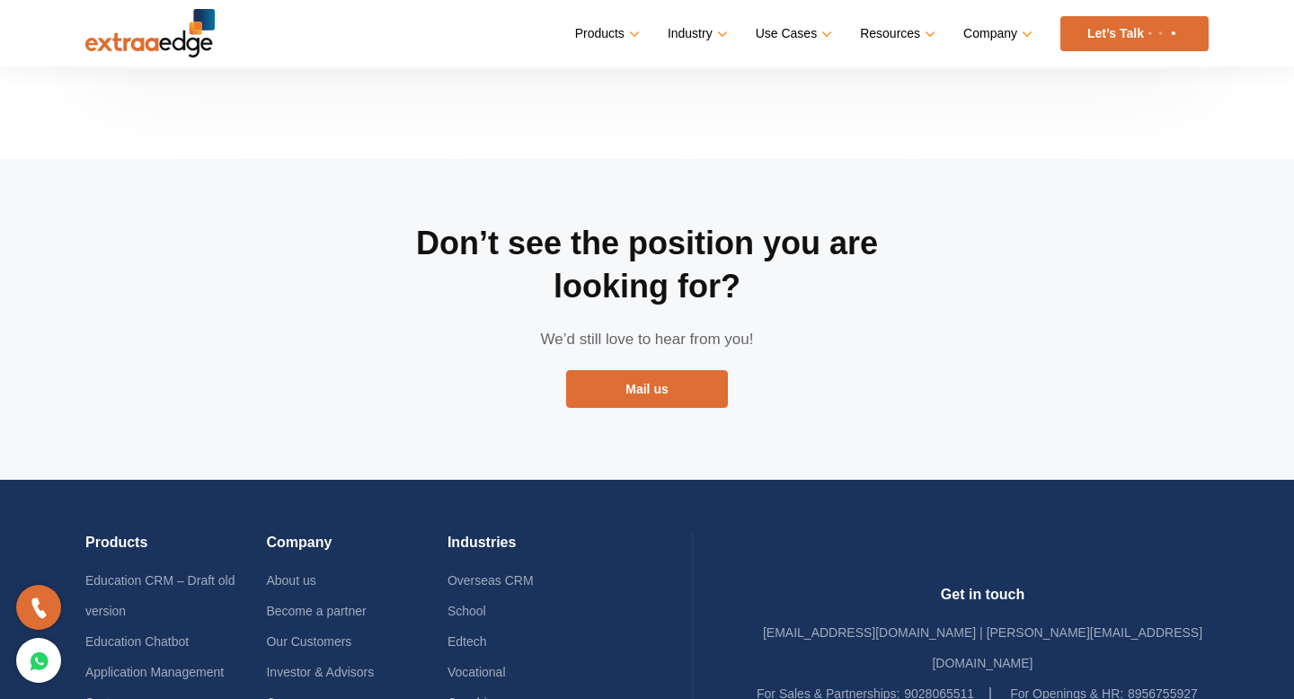
scroll to position [3383, 0]
